Goal: Task Accomplishment & Management: Manage account settings

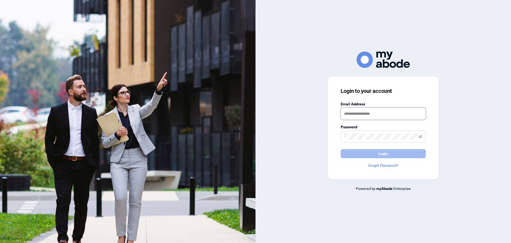
type input "**********"
click at [366, 152] on button "Login" at bounding box center [383, 153] width 85 height 9
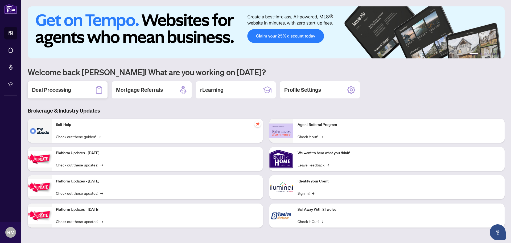
click at [81, 92] on div "Deal Processing" at bounding box center [68, 89] width 80 height 17
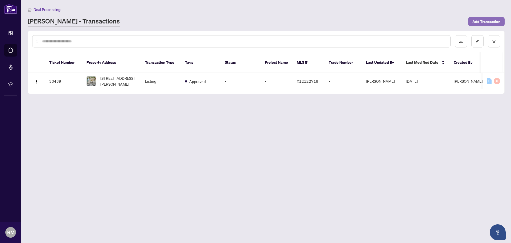
click at [474, 19] on span "Add Transaction" at bounding box center [487, 21] width 28 height 9
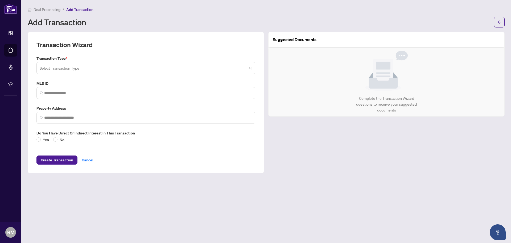
click at [251, 66] on span at bounding box center [146, 68] width 213 height 10
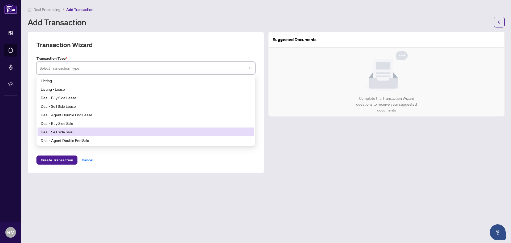
click at [100, 131] on div "Deal - Sell Side Sale" at bounding box center [146, 132] width 210 height 6
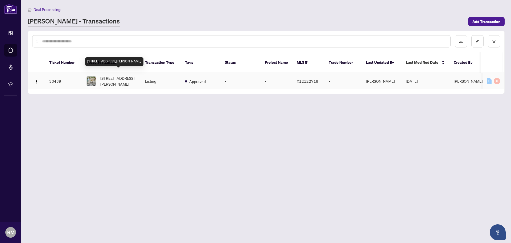
click at [117, 76] on span "[STREET_ADDRESS][PERSON_NAME]" at bounding box center [118, 81] width 36 height 12
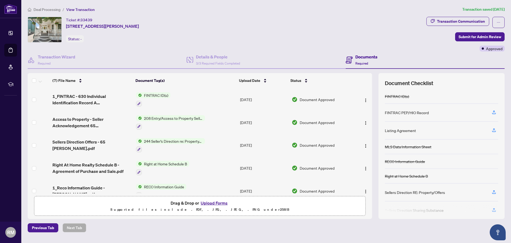
click at [216, 202] on button "Upload Forms" at bounding box center [214, 202] width 30 height 7
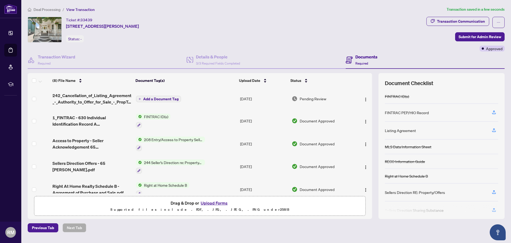
click at [164, 98] on span "Add a Document Tag" at bounding box center [160, 99] width 35 height 4
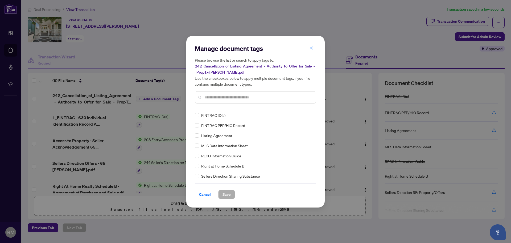
click at [208, 94] on input "text" at bounding box center [258, 97] width 107 height 6
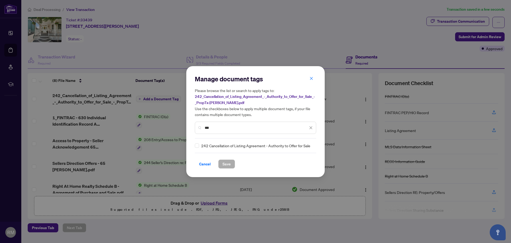
type input "***"
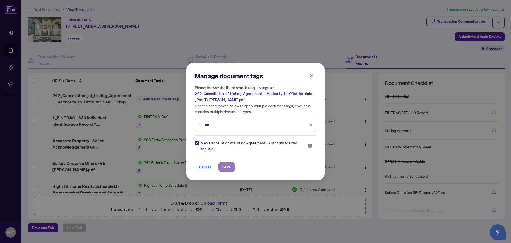
click at [224, 164] on span "Save" at bounding box center [227, 166] width 8 height 9
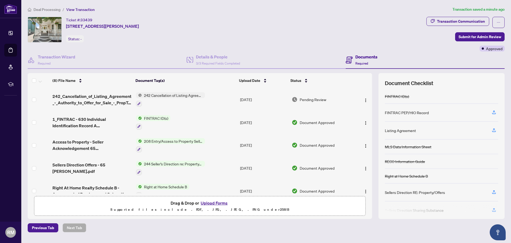
drag, startPoint x: 320, startPoint y: 38, endPoint x: 436, endPoint y: 45, distance: 115.8
click at [436, 45] on div "Transaction Communication Submit for Admin Review Approved" at bounding box center [466, 34] width 78 height 35
click at [466, 34] on span "Submit for Admin Review" at bounding box center [480, 36] width 43 height 9
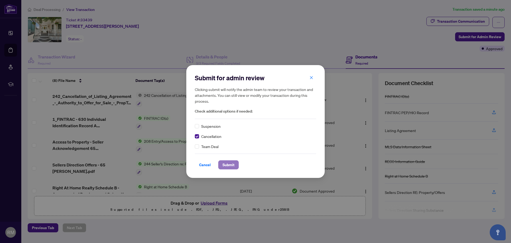
click at [227, 165] on span "Submit" at bounding box center [229, 164] width 12 height 9
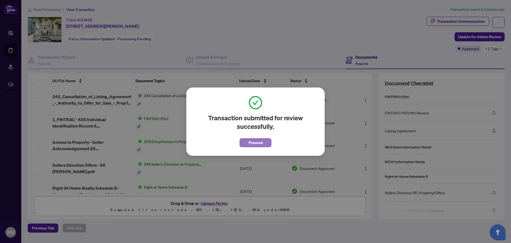
click at [255, 142] on span "Proceed" at bounding box center [256, 142] width 14 height 9
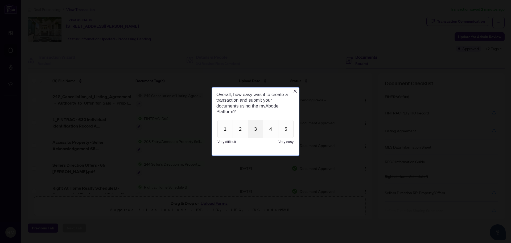
click at [254, 134] on button "3" at bounding box center [255, 129] width 15 height 18
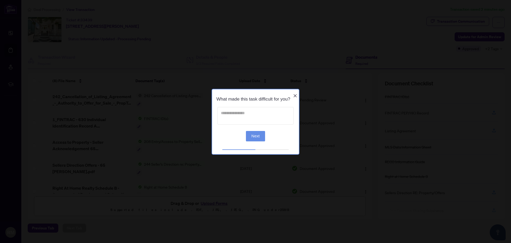
click at [239, 118] on textarea at bounding box center [256, 116] width 76 height 18
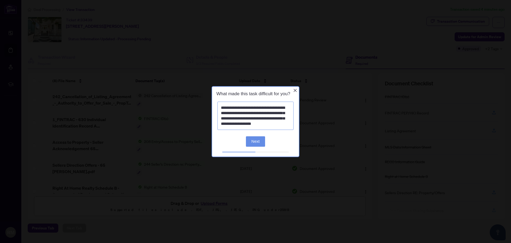
type textarea "**********"
click at [262, 142] on button "Next" at bounding box center [255, 141] width 19 height 10
